Goal: Transaction & Acquisition: Subscribe to service/newsletter

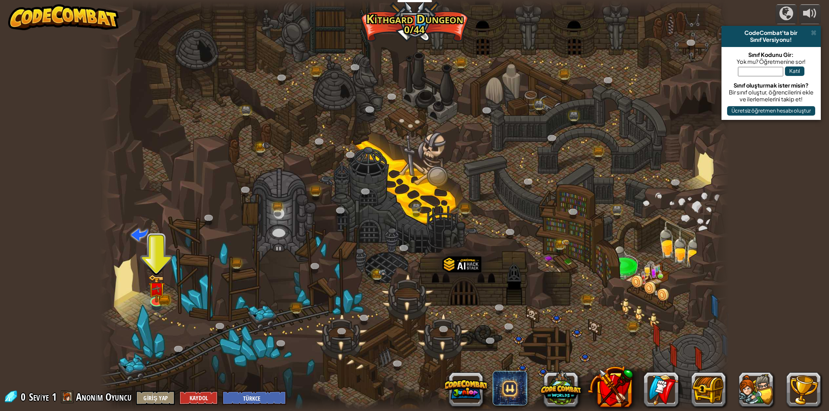
select select "tr"
drag, startPoint x: 153, startPoint y: 371, endPoint x: 134, endPoint y: 387, distance: 24.8
click at [136, 393] on div "powered by CodeCombat'ta bir Sınıf Versiyonu! Sınıf Kodunu Gir: Yok mu? Öğretme…" at bounding box center [414, 205] width 829 height 411
click at [152, 258] on div at bounding box center [414, 205] width 629 height 411
click at [164, 250] on div at bounding box center [414, 205] width 629 height 411
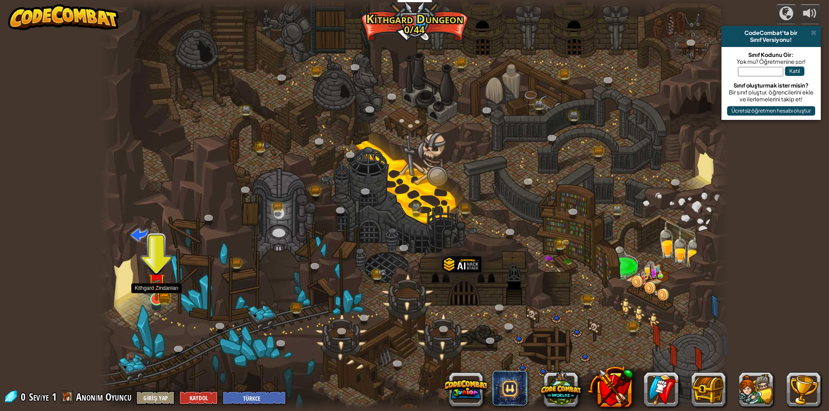
click at [152, 288] on img at bounding box center [157, 283] width 10 height 10
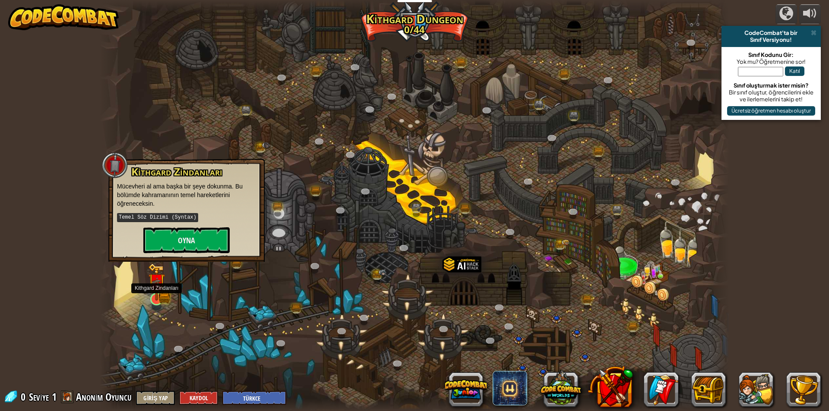
click at [152, 288] on img at bounding box center [157, 283] width 10 height 10
click at [173, 246] on button "Oyna" at bounding box center [186, 241] width 86 height 26
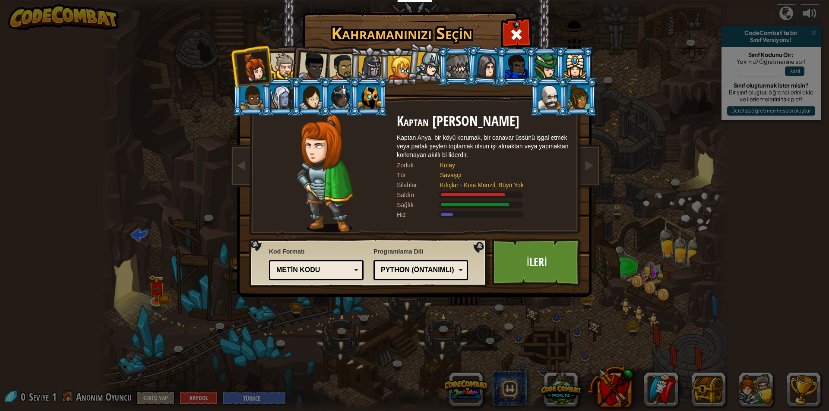
click at [459, 76] on div at bounding box center [457, 66] width 22 height 23
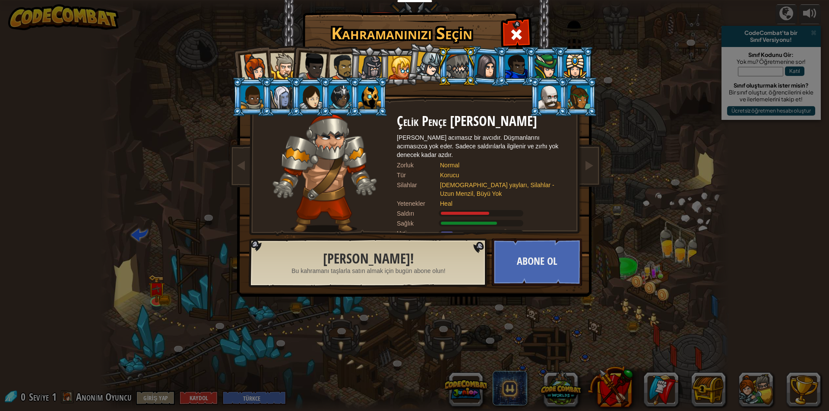
click at [344, 180] on img at bounding box center [324, 173] width 105 height 119
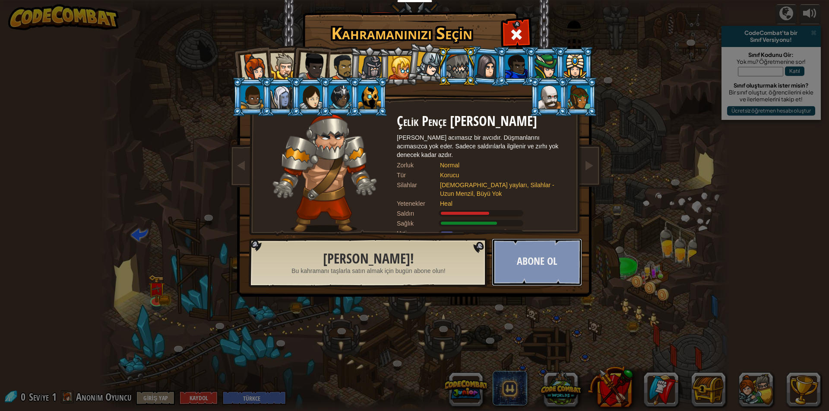
click at [544, 265] on button "Abone Ol" at bounding box center [537, 262] width 90 height 47
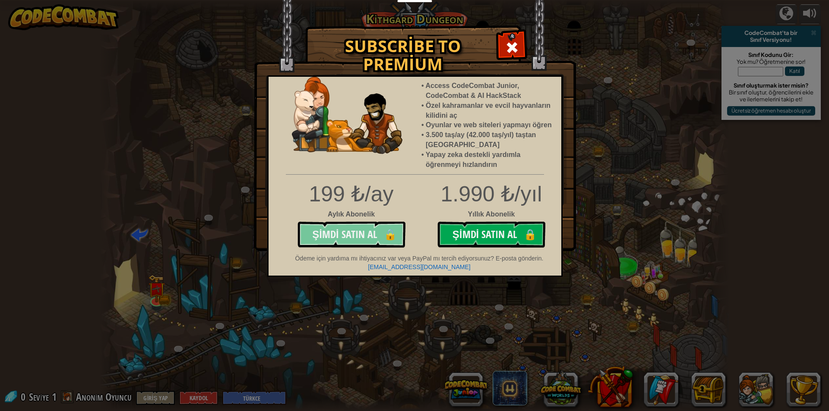
click at [386, 232] on button "Şimdi Satın Al 🔒" at bounding box center [351, 235] width 108 height 26
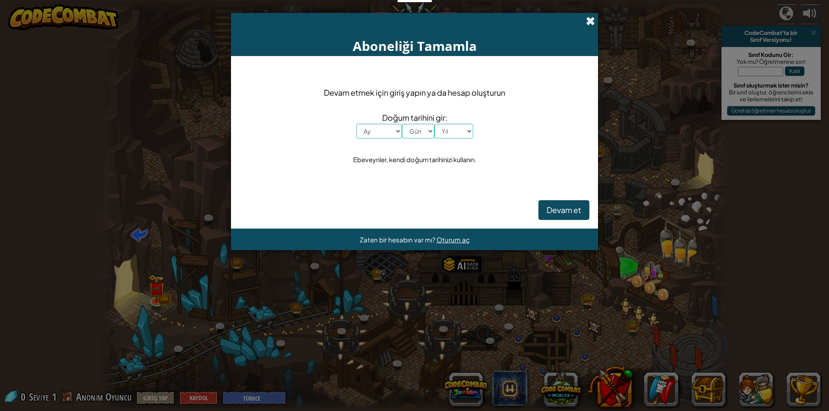
click at [594, 18] on span at bounding box center [590, 20] width 9 height 9
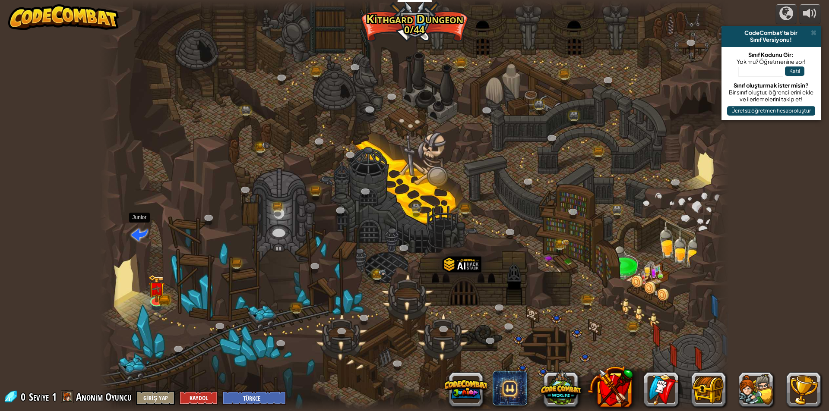
click at [145, 229] on span at bounding box center [139, 234] width 16 height 16
select select "tr"
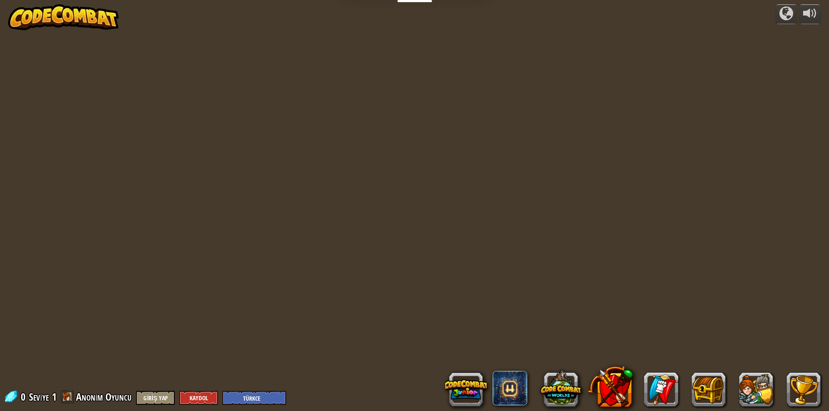
select select "tr"
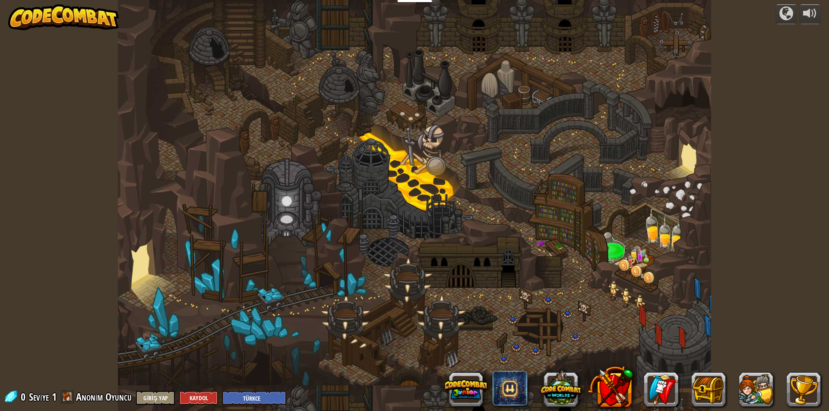
select select "tr"
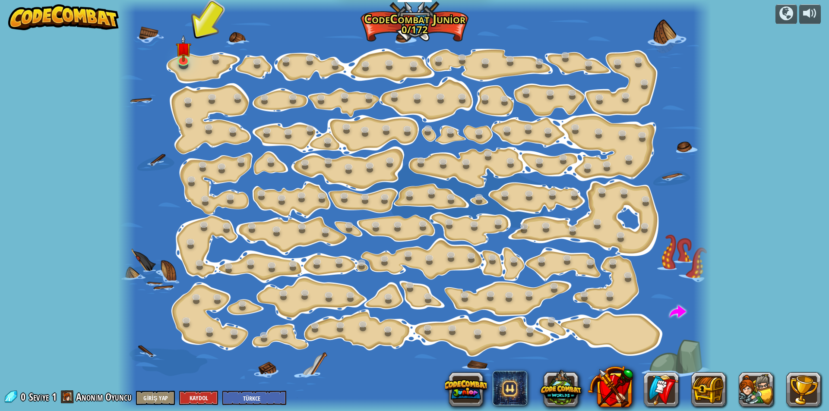
drag, startPoint x: 192, startPoint y: 72, endPoint x: 174, endPoint y: 70, distance: 17.8
click at [175, 70] on div at bounding box center [414, 205] width 593 height 411
click at [216, 54] on link at bounding box center [216, 57] width 17 height 17
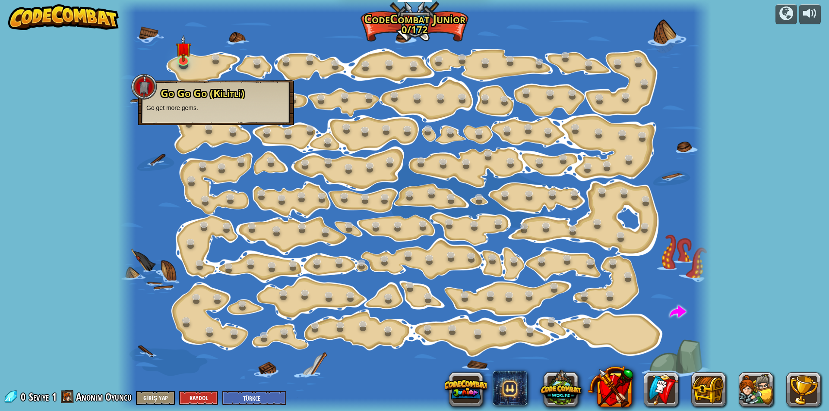
click at [139, 88] on div at bounding box center [144, 87] width 26 height 26
click at [149, 90] on div at bounding box center [144, 87] width 26 height 26
click at [143, 76] on div at bounding box center [144, 87] width 26 height 26
click at [616, 392] on button at bounding box center [610, 387] width 45 height 45
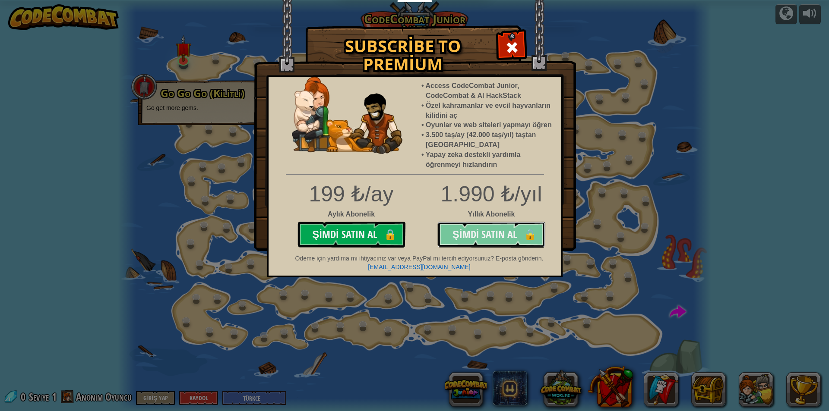
click at [462, 240] on button "Şimdi Satın Al 🔒" at bounding box center [491, 235] width 108 height 26
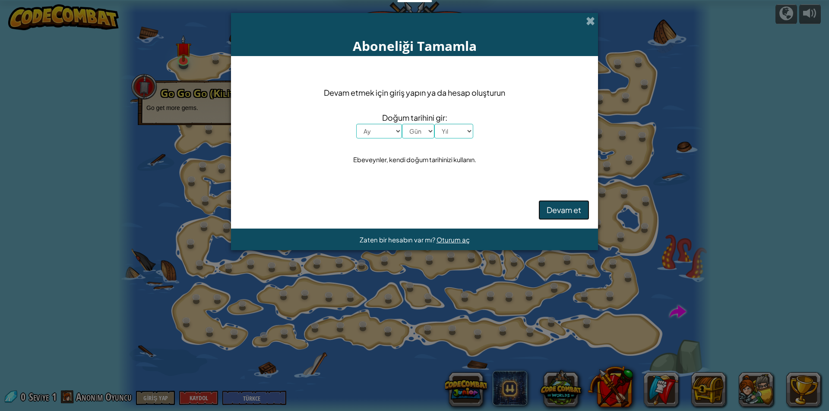
drag, startPoint x: 545, startPoint y: 201, endPoint x: 544, endPoint y: 207, distance: 6.1
click at [544, 207] on button "Devam et" at bounding box center [563, 210] width 51 height 20
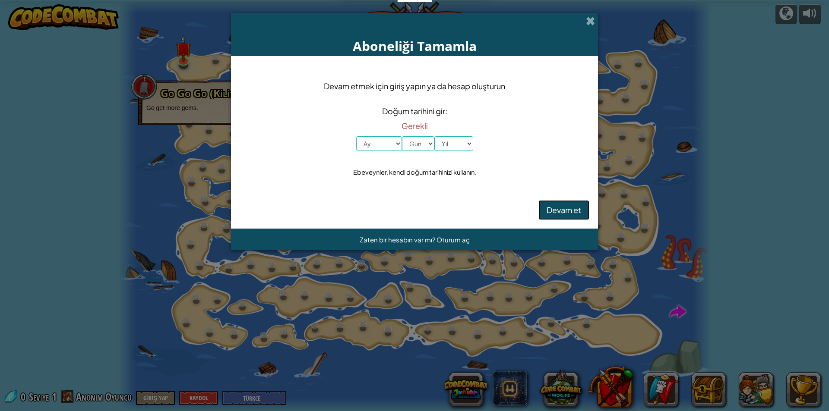
click at [544, 208] on button "Devam et" at bounding box center [563, 210] width 51 height 20
click at [360, 147] on select "Ay [PERSON_NAME] Şubat Mart Nisan Mayıs Haziran Temmuz Ağustos Eylül [PERSON_NA…" at bounding box center [379, 143] width 46 height 15
drag, startPoint x: 379, startPoint y: 134, endPoint x: 358, endPoint y: 160, distance: 33.4
click at [362, 154] on div "Devam etmek için giriş yapın ya da hesap oluşturun Doğum tarihini gir: Gerekli …" at bounding box center [415, 129] width 350 height 129
drag, startPoint x: 367, startPoint y: 168, endPoint x: 367, endPoint y: 186, distance: 17.7
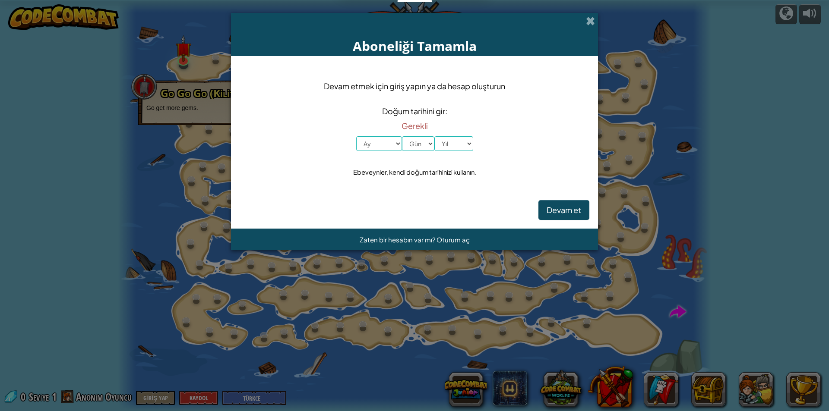
click at [367, 183] on div "Devam etmek için giriş yapın ya da hesap oluşturun Doğum tarihini gir: Gerekli …" at bounding box center [415, 129] width 350 height 129
click at [583, 18] on div "Aboneliği Tamamla" at bounding box center [414, 34] width 367 height 43
click at [592, 19] on span at bounding box center [590, 20] width 9 height 9
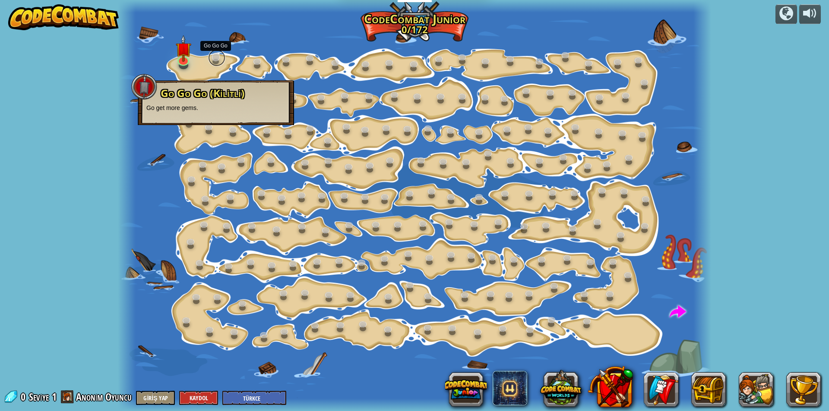
click at [211, 56] on link at bounding box center [216, 57] width 17 height 17
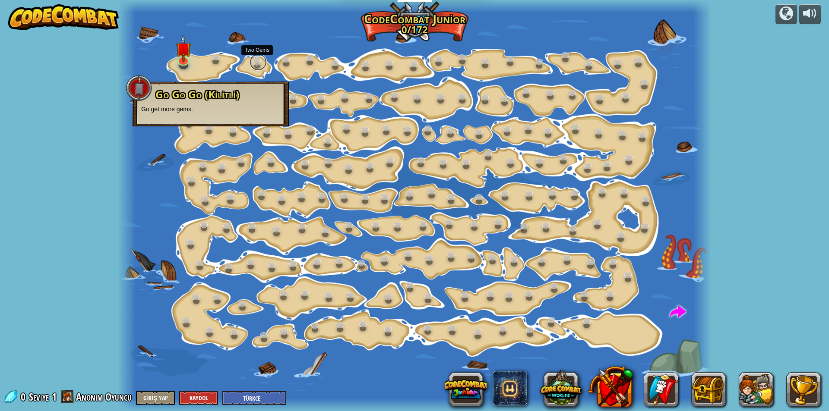
click at [250, 66] on div "Step Change ([PERSON_NAME]) Change step arguments. Go Smart (Kilitli) Now we're…" at bounding box center [414, 205] width 593 height 411
click at [251, 66] on link at bounding box center [258, 62] width 17 height 17
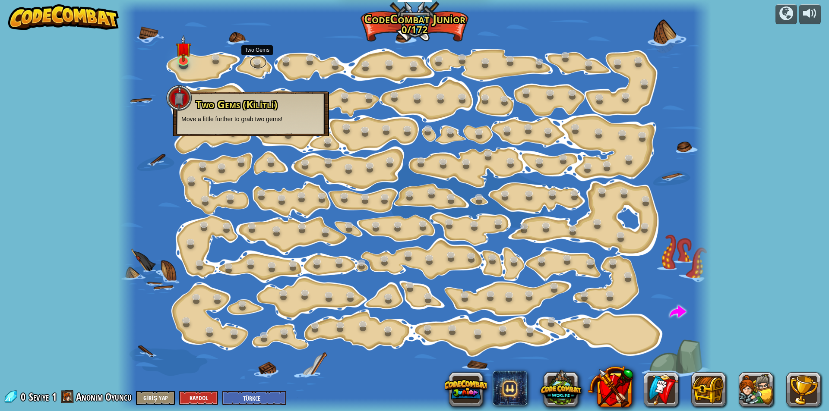
drag, startPoint x: 251, startPoint y: 66, endPoint x: 233, endPoint y: 66, distance: 18.2
click at [250, 76] on div "Step Change ([PERSON_NAME]) Change step arguments. Go Smart (Kilitli) Now we're…" at bounding box center [414, 205] width 593 height 411
click at [217, 55] on div "Step Change ([PERSON_NAME]) Change step arguments. Go Smart (Kilitli) Now we're…" at bounding box center [414, 205] width 593 height 411
click at [180, 99] on div at bounding box center [179, 98] width 26 height 26
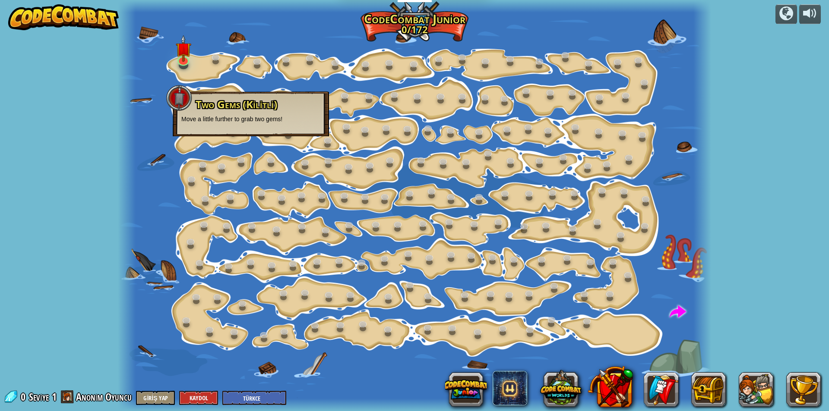
click at [70, 389] on div "powered by Step Change ([PERSON_NAME]) Change step arguments. Go Smart (Kilitli…" at bounding box center [414, 205] width 829 height 411
click at [13, 395] on span at bounding box center [10, 397] width 13 height 13
drag, startPoint x: 320, startPoint y: 152, endPoint x: 316, endPoint y: 111, distance: 40.8
click at [320, 142] on div "Step Change ([PERSON_NAME]) Change step arguments. Go Smart (Kilitli) Now we're…" at bounding box center [414, 205] width 593 height 411
click at [451, 267] on div at bounding box center [414, 205] width 593 height 411
